Goal: Task Accomplishment & Management: Use online tool/utility

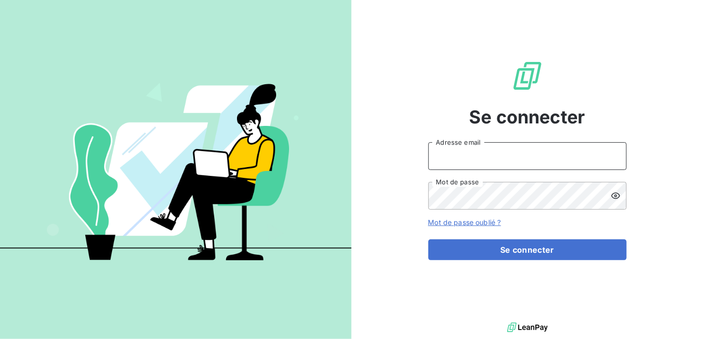
type input "[PERSON_NAME][EMAIL_ADDRESS][DOMAIN_NAME]"
click at [465, 158] on input "[PERSON_NAME][EMAIL_ADDRESS][DOMAIN_NAME]" at bounding box center [528, 156] width 198 height 28
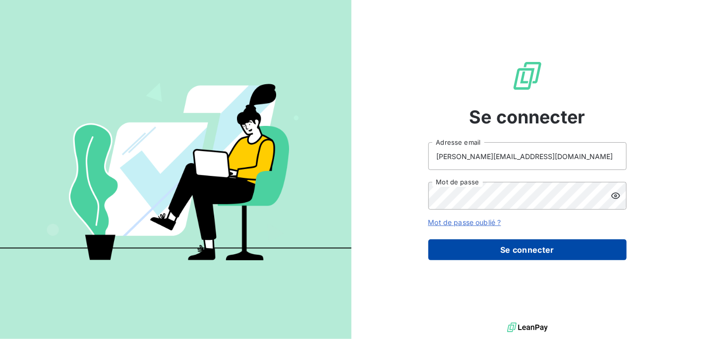
click at [478, 244] on button "Se connecter" at bounding box center [528, 250] width 198 height 21
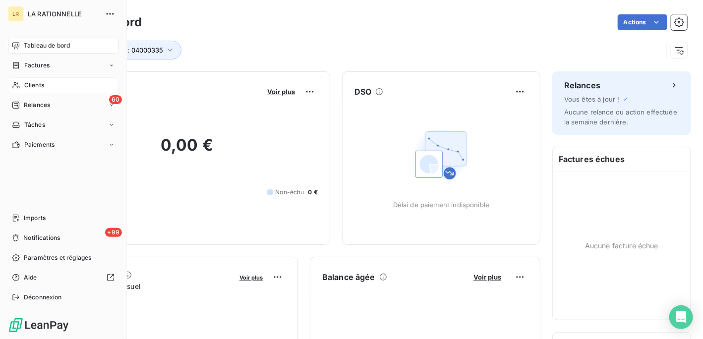
click at [38, 81] on span "Clients" at bounding box center [34, 85] width 20 height 9
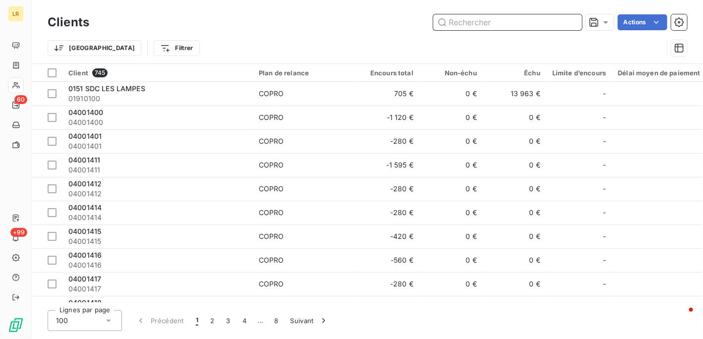
click at [508, 20] on input "text" at bounding box center [508, 22] width 149 height 16
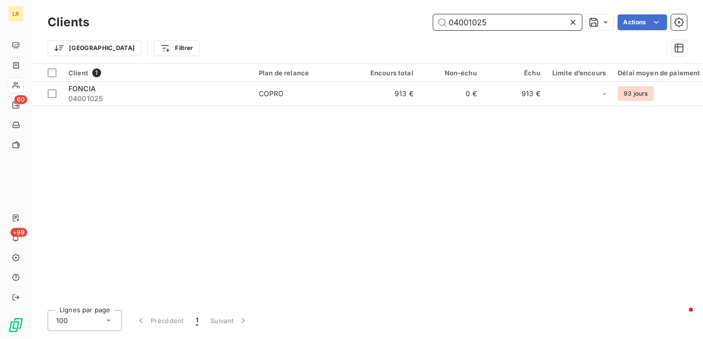
type input "04001025"
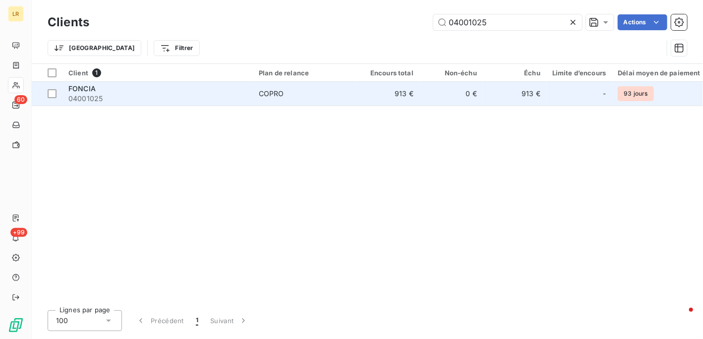
click at [82, 95] on span "04001025" at bounding box center [157, 99] width 179 height 10
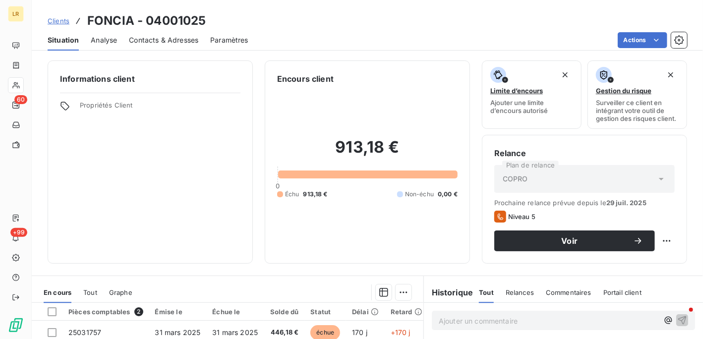
click at [179, 36] on span "Contacts & Adresses" at bounding box center [163, 40] width 69 height 10
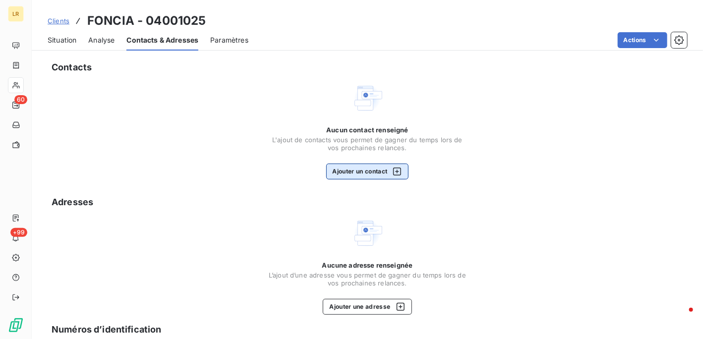
click at [357, 168] on button "Ajouter un contact" at bounding box center [367, 172] width 83 height 16
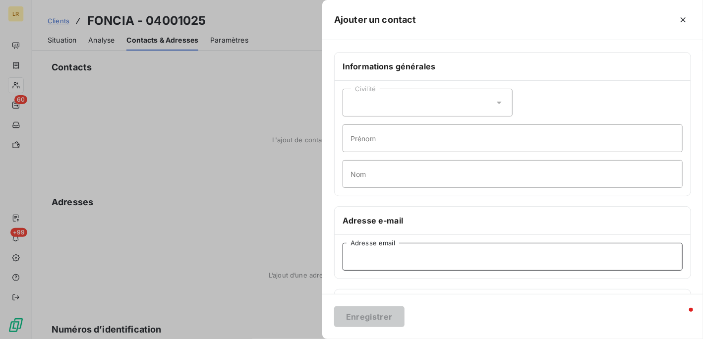
click at [367, 256] on input "Adresse email" at bounding box center [513, 257] width 340 height 28
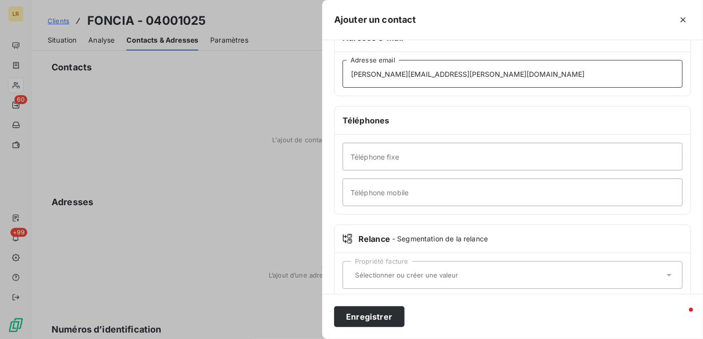
scroll to position [196, 0]
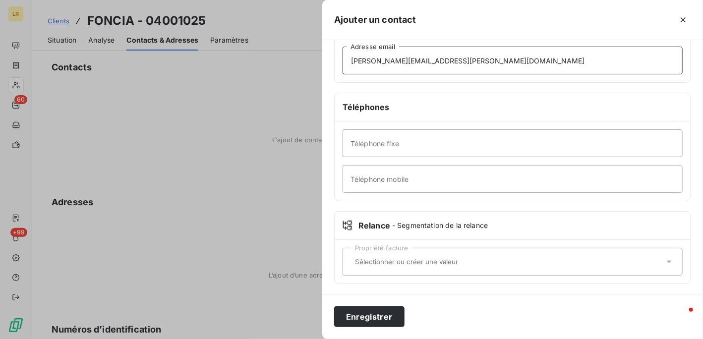
type input "[PERSON_NAME][EMAIL_ADDRESS][PERSON_NAME][DOMAIN_NAME]"
click at [361, 258] on input "text" at bounding box center [507, 261] width 313 height 9
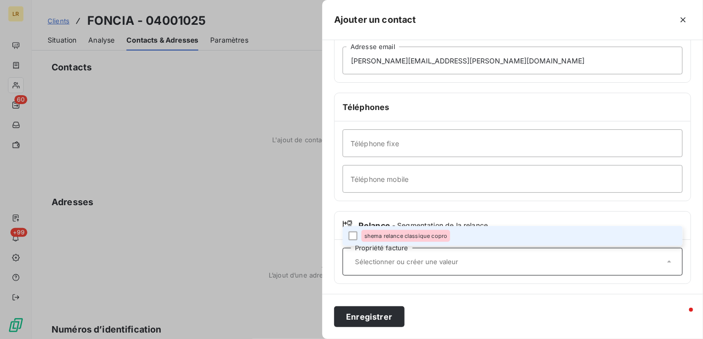
click at [354, 230] on li "shema relance classique copro" at bounding box center [513, 236] width 340 height 20
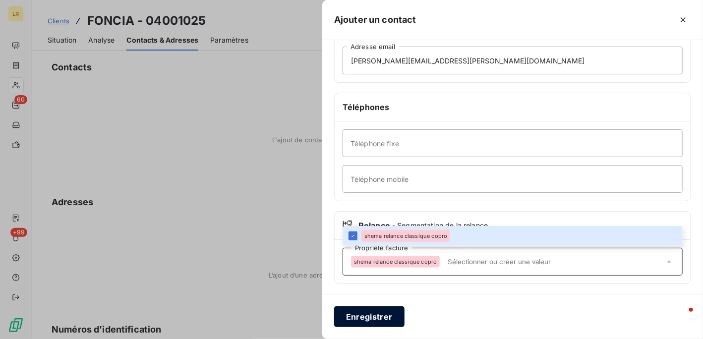
click at [369, 316] on button "Enregistrer" at bounding box center [369, 317] width 70 height 21
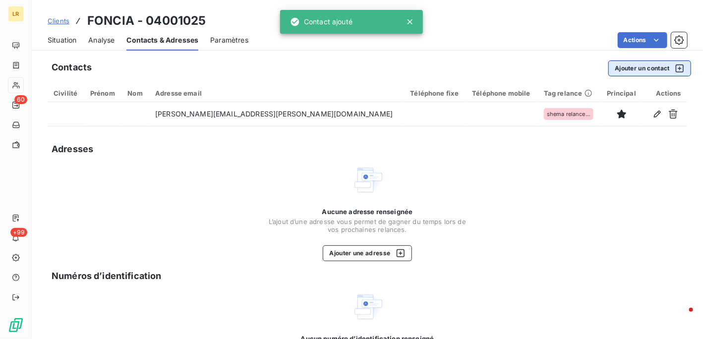
click at [629, 69] on button "Ajouter un contact" at bounding box center [650, 69] width 83 height 16
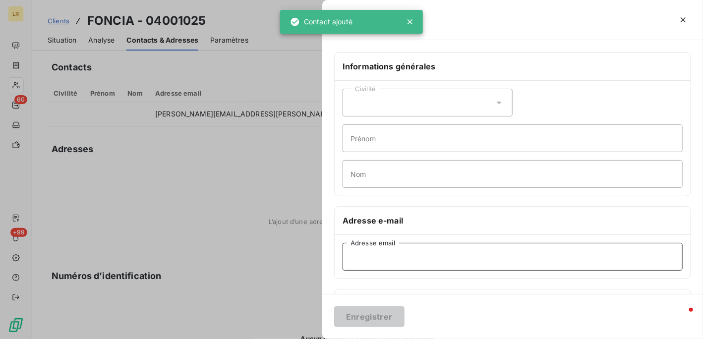
click at [373, 252] on input "Adresse email" at bounding box center [513, 257] width 340 height 28
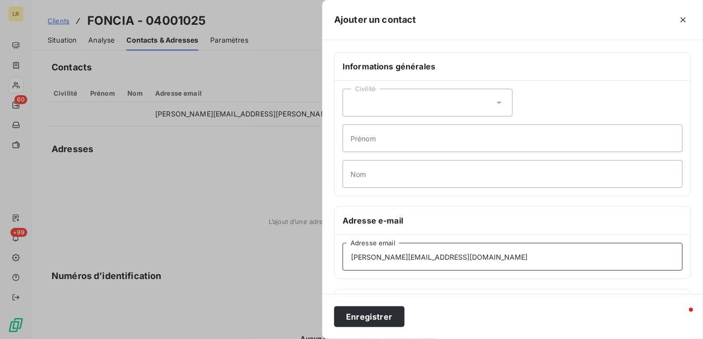
type input "[PERSON_NAME][EMAIL_ADDRESS][DOMAIN_NAME]"
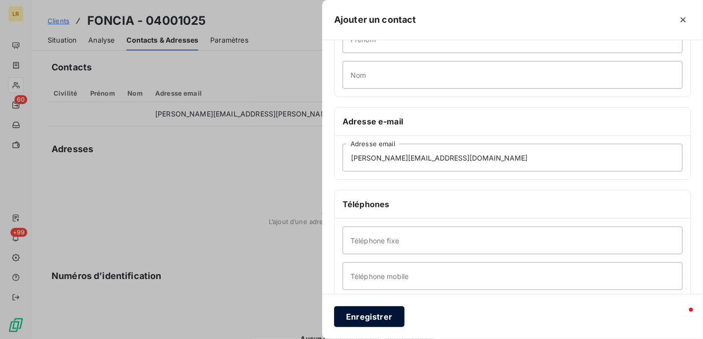
click at [349, 314] on button "Enregistrer" at bounding box center [369, 317] width 70 height 21
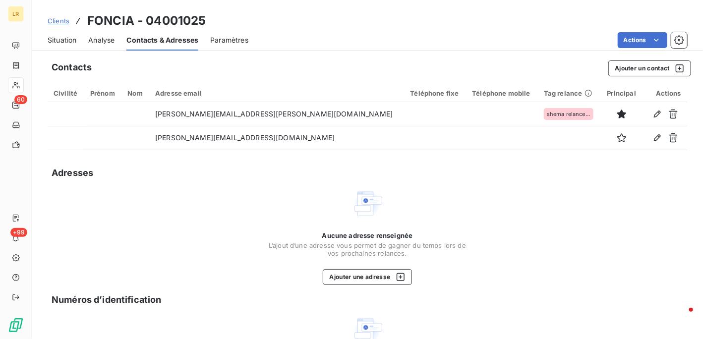
click at [651, 36] on html "LR 60 +99 Clients FONCIA - 04001025 Situation Analyse Contacts & Adresses Param…" at bounding box center [351, 169] width 703 height 339
click at [665, 93] on div "Actions" at bounding box center [665, 93] width 33 height 8
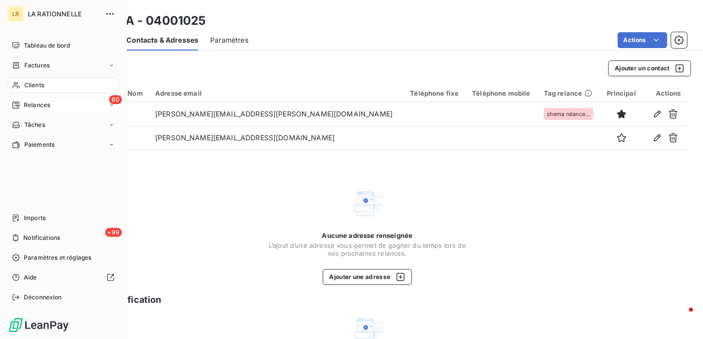
click at [45, 103] on span "Relances" at bounding box center [37, 105] width 26 height 9
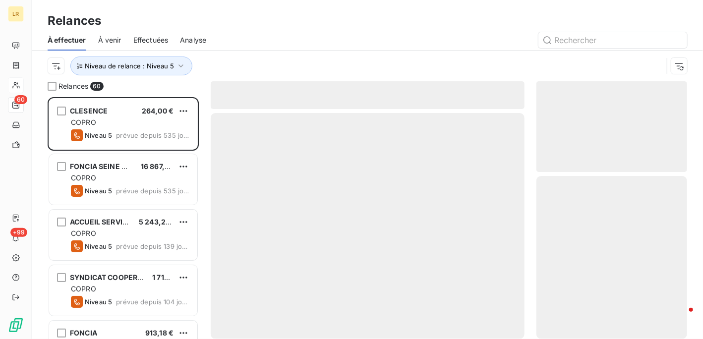
scroll to position [234, 143]
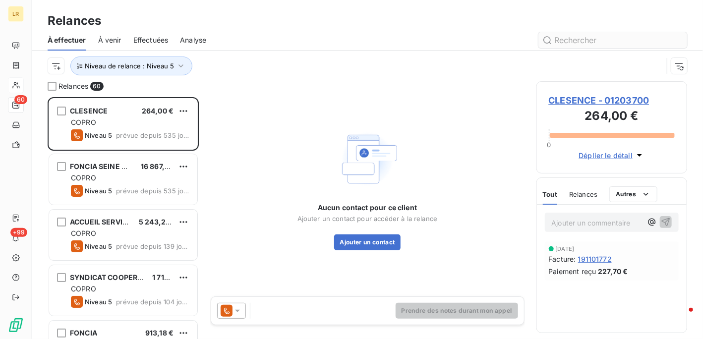
click at [579, 42] on input "text" at bounding box center [613, 40] width 149 height 16
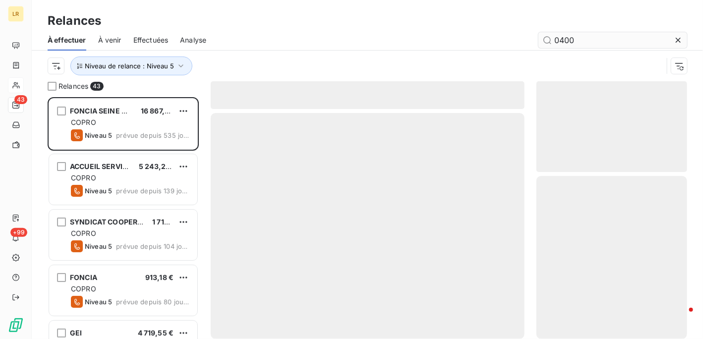
scroll to position [234, 143]
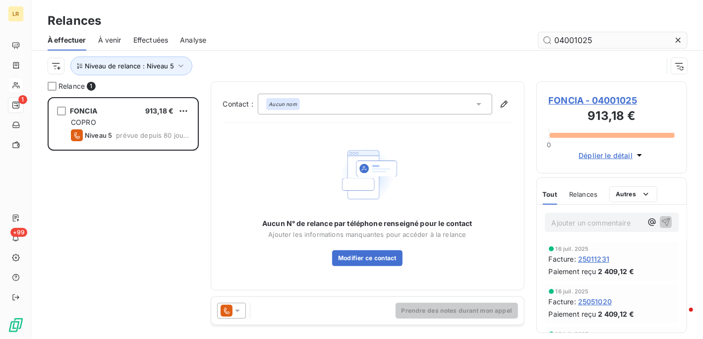
type input "04001025"
click at [236, 314] on icon at bounding box center [238, 311] width 10 height 10
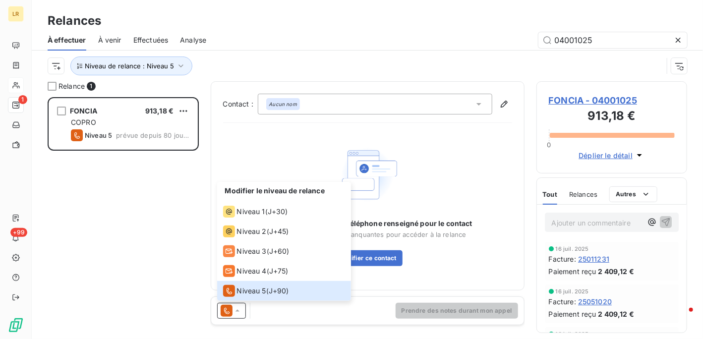
click at [586, 193] on span "Relances" at bounding box center [583, 194] width 28 height 8
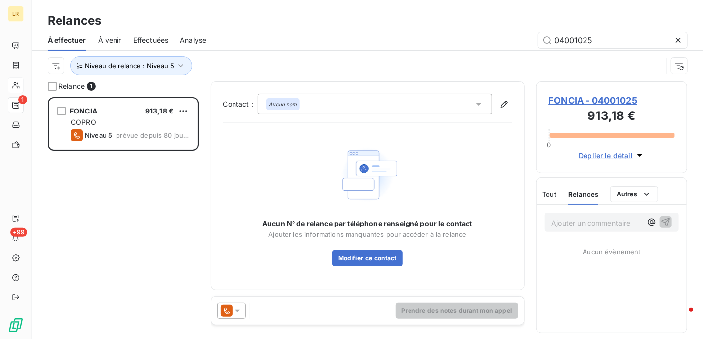
click at [238, 311] on icon at bounding box center [237, 311] width 5 height 2
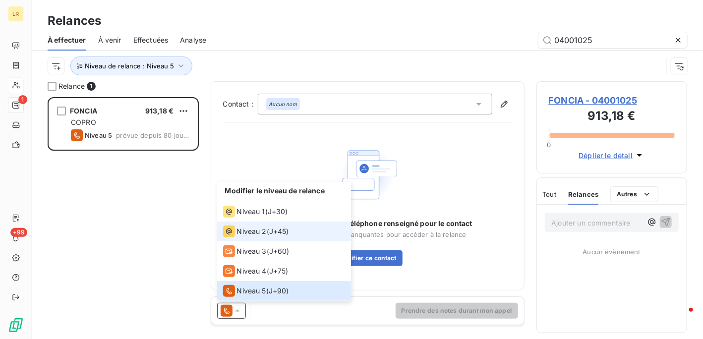
click at [244, 231] on span "Niveau 2" at bounding box center [252, 232] width 30 height 10
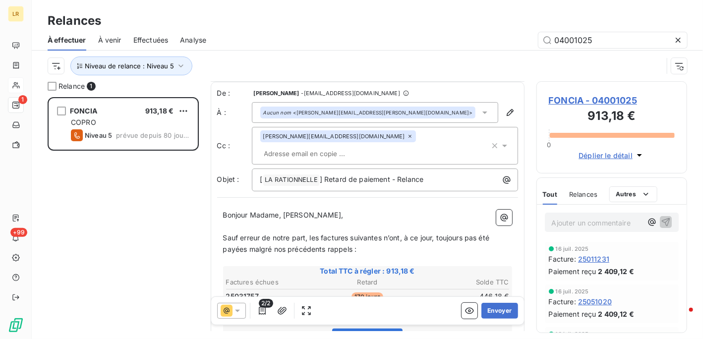
scroll to position [50, 0]
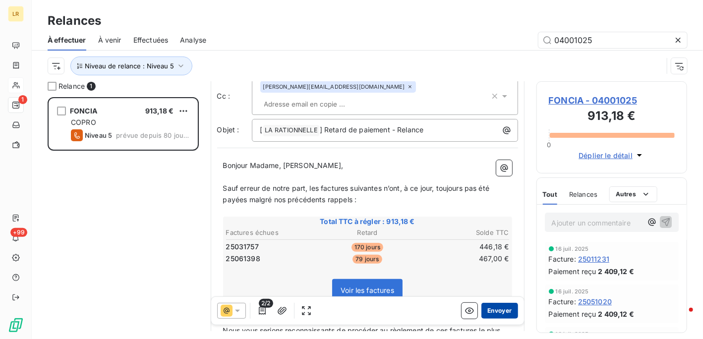
click at [492, 309] on button "Envoyer" at bounding box center [500, 311] width 36 height 16
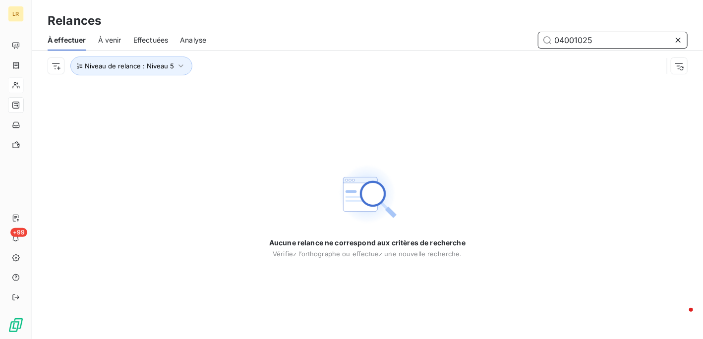
click at [618, 41] on input "04001025" at bounding box center [613, 40] width 149 height 16
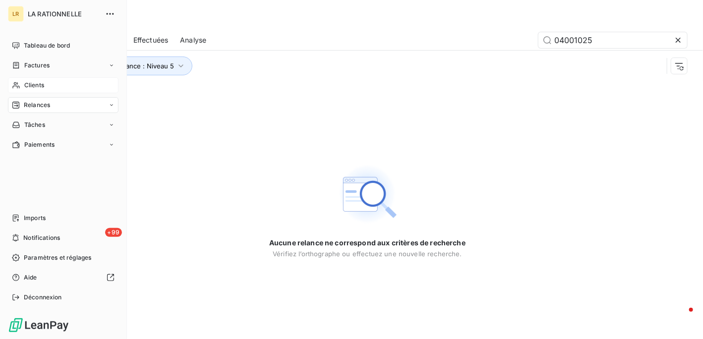
click at [32, 85] on span "Clients" at bounding box center [34, 85] width 20 height 9
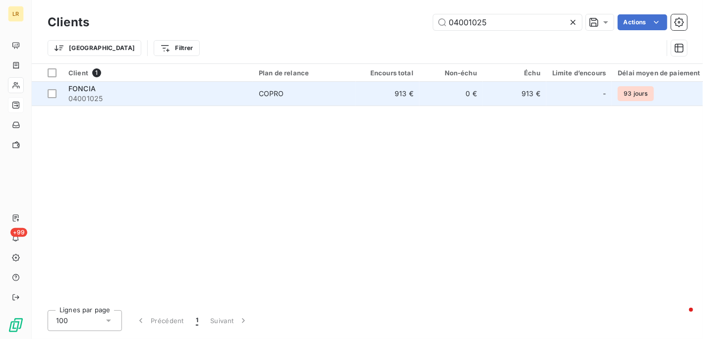
click at [89, 91] on span "FONCIA" at bounding box center [81, 88] width 27 height 8
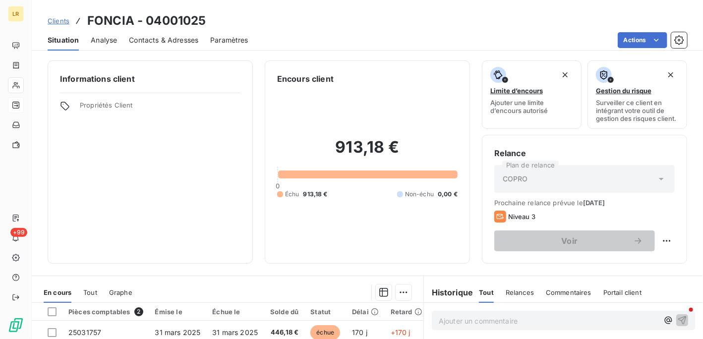
click at [154, 40] on span "Contacts & Adresses" at bounding box center [163, 40] width 69 height 10
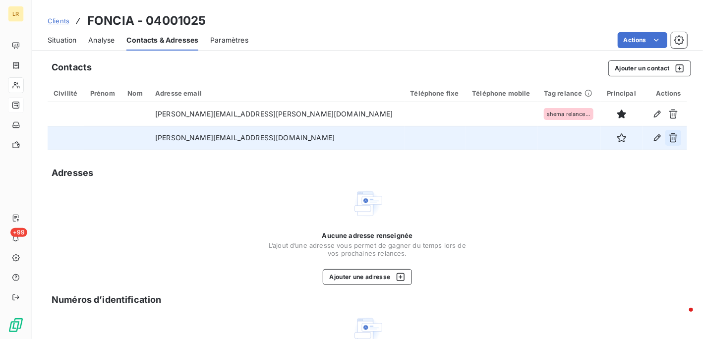
click at [669, 134] on icon "button" at bounding box center [674, 138] width 10 height 10
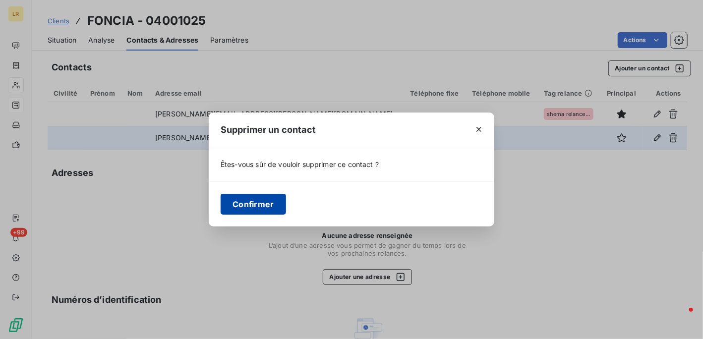
click at [256, 203] on button "Confirmer" at bounding box center [253, 204] width 65 height 21
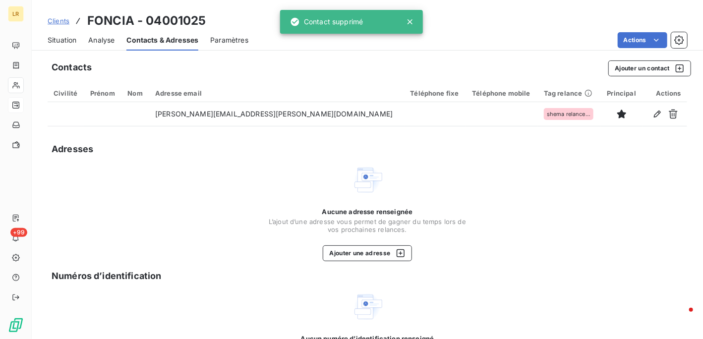
click at [187, 195] on div "Aucune adresse renseignée L’ajout d’une adresse vous permet de gagner du temps …" at bounding box center [368, 212] width 640 height 97
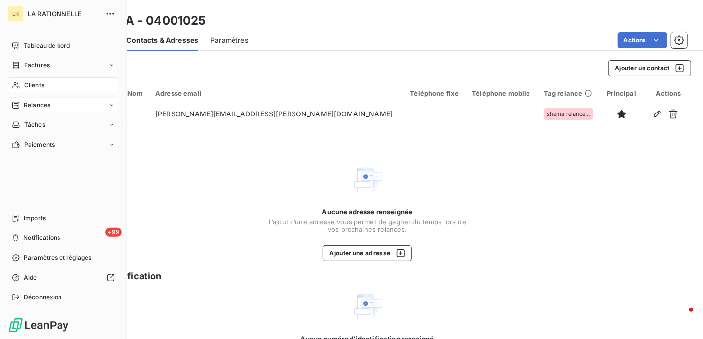
click at [35, 109] on span "Relances" at bounding box center [37, 105] width 26 height 9
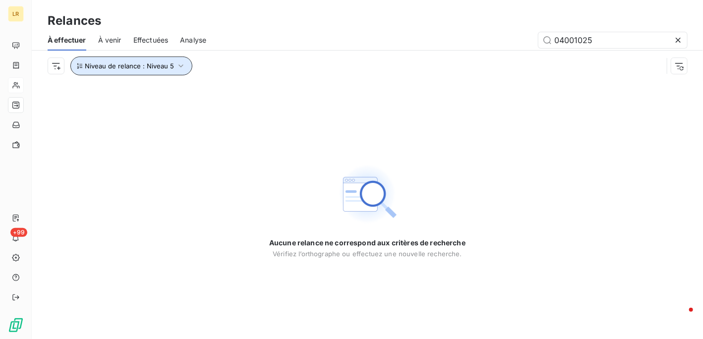
click at [179, 66] on icon "button" at bounding box center [181, 65] width 5 height 3
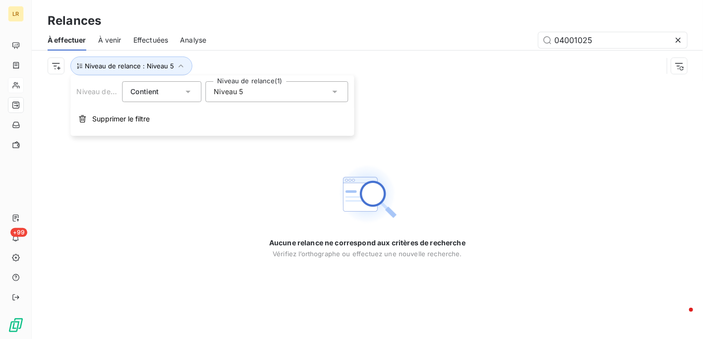
drag, startPoint x: 279, startPoint y: 95, endPoint x: 249, endPoint y: 99, distance: 30.5
click at [278, 95] on div "Niveau 5" at bounding box center [276, 91] width 143 height 21
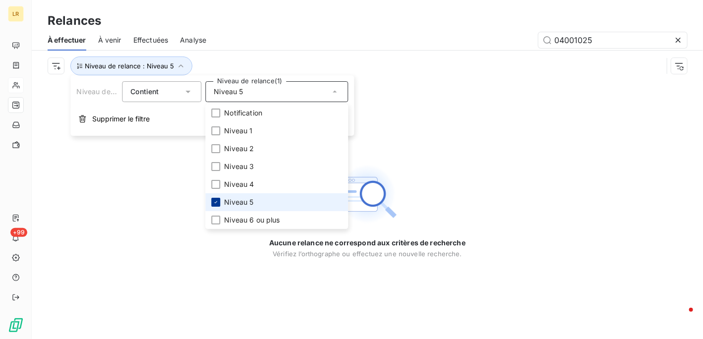
click at [217, 202] on icon at bounding box center [216, 202] width 6 height 6
click at [216, 201] on div at bounding box center [215, 202] width 9 height 9
click at [149, 210] on div "Aucune relance ne correspond aux critères de recherche [PERSON_NAME] l’orthogra…" at bounding box center [368, 210] width 672 height 258
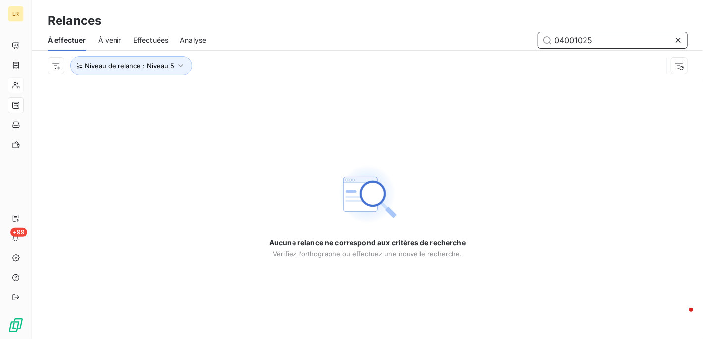
drag, startPoint x: 601, startPoint y: 41, endPoint x: 492, endPoint y: 21, distance: 110.5
click at [490, 27] on div "Relances À effectuer À venir Effectuées Analyse 04001025 Niveau de relance : Ni…" at bounding box center [368, 40] width 672 height 81
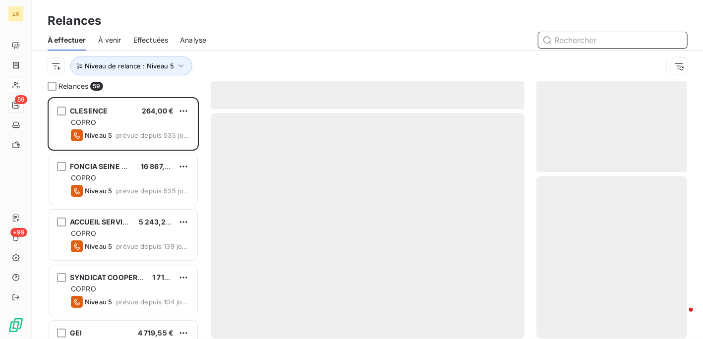
scroll to position [234, 143]
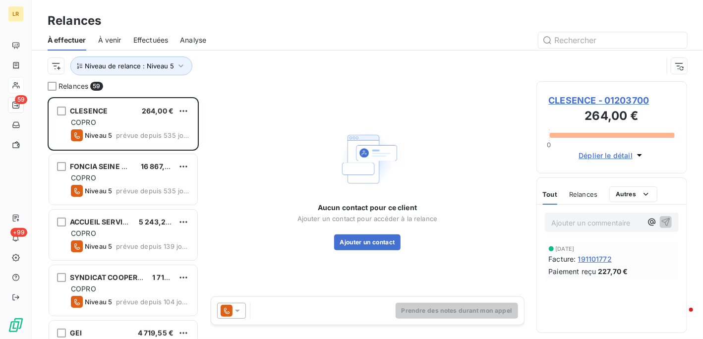
drag, startPoint x: 247, startPoint y: 104, endPoint x: 242, endPoint y: 103, distance: 5.2
click at [246, 103] on div "Aucun contact pour ce client Ajouter un contact pour accéder à la relance Ajout…" at bounding box center [368, 188] width 314 height 215
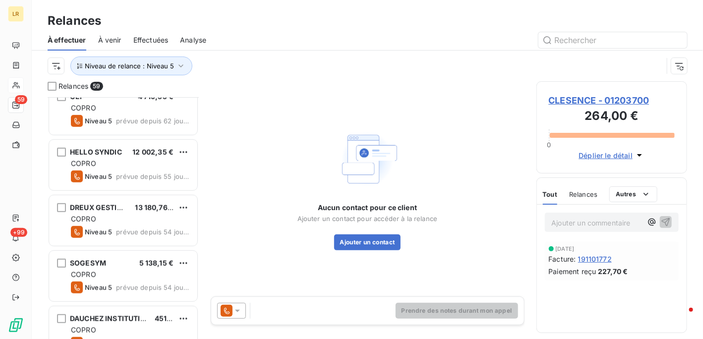
scroll to position [298, 0]
